Goal: Use online tool/utility: Utilize a website feature to perform a specific function

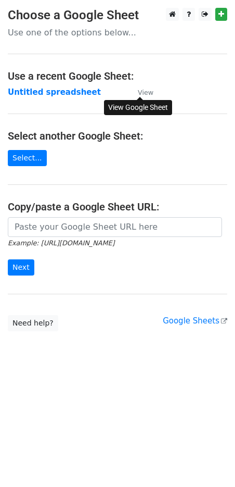
click at [138, 91] on small "View" at bounding box center [146, 92] width 16 height 8
drag, startPoint x: 80, startPoint y: 148, endPoint x: 24, endPoint y: 151, distance: 56.3
click at [79, 148] on main "Choose a Google Sheet Use one of the options below... Use a recent Google Sheet…" at bounding box center [117, 169] width 235 height 323
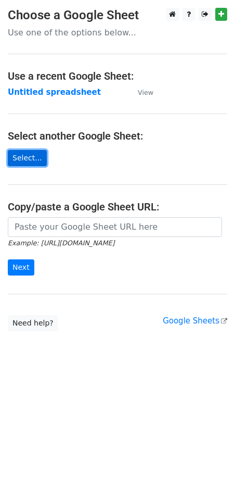
click at [20, 152] on link "Select..." at bounding box center [27, 158] width 39 height 16
click at [32, 155] on link "Select..." at bounding box center [27, 158] width 39 height 16
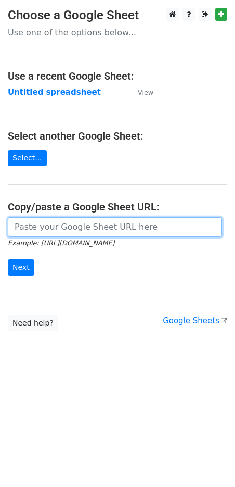
click at [145, 226] on input "url" at bounding box center [115, 227] width 214 height 20
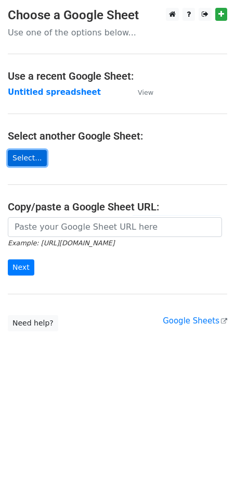
click at [31, 159] on link "Select..." at bounding box center [27, 158] width 39 height 16
